Goal: Task Accomplishment & Management: Manage account settings

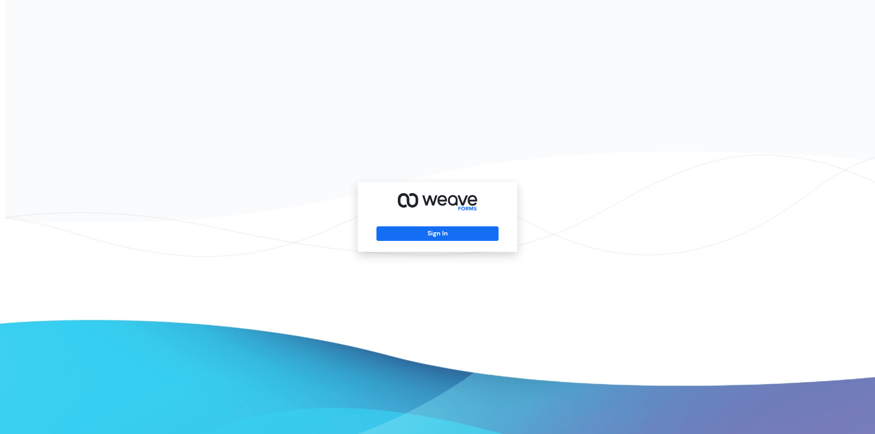
click at [291, 216] on div "Sign In" at bounding box center [437, 217] width 875 height 434
click at [409, 234] on button "Sign In" at bounding box center [437, 233] width 122 height 15
